Goal: Find specific page/section: Find specific page/section

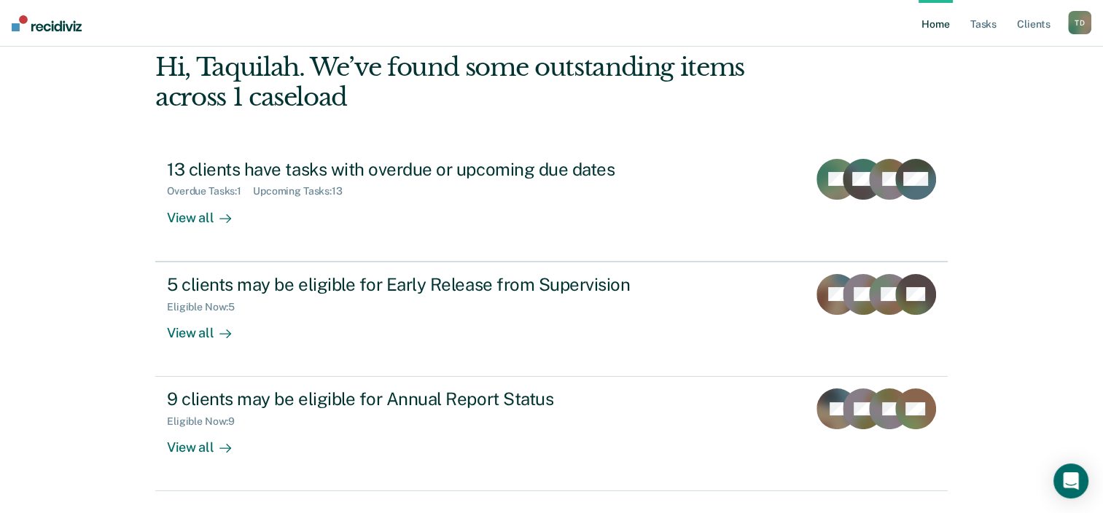
scroll to position [73, 0]
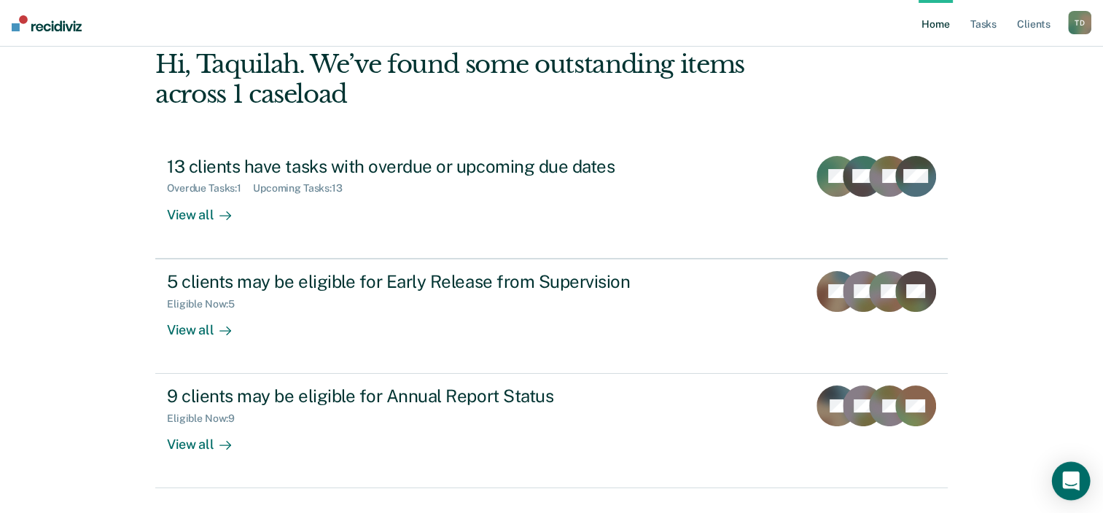
click at [1074, 476] on icon "Open Intercom Messenger" at bounding box center [1070, 481] width 17 height 19
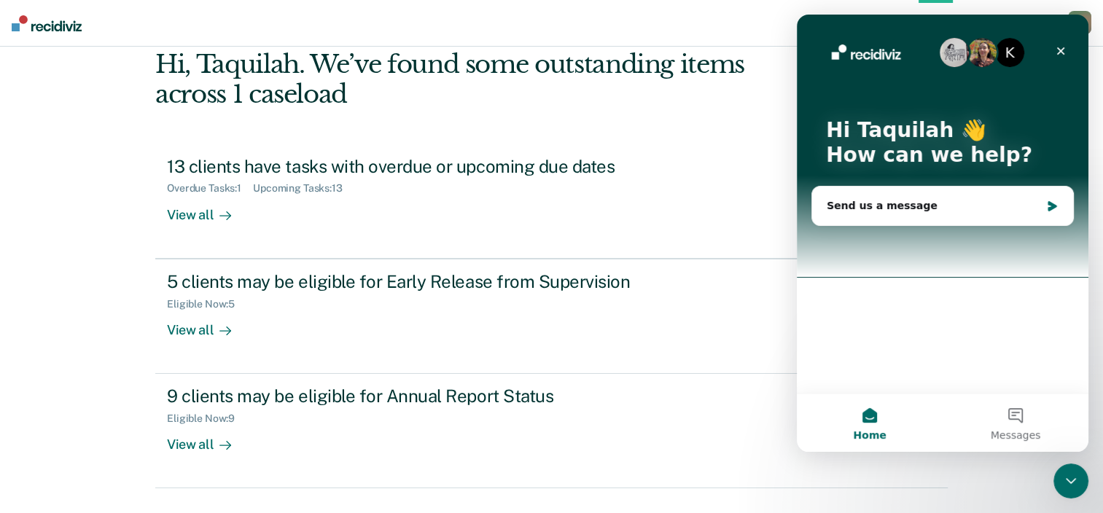
scroll to position [0, 0]
click at [1083, 487] on div "Close Intercom Messenger" at bounding box center [1071, 481] width 35 height 35
